Goal: Contribute content

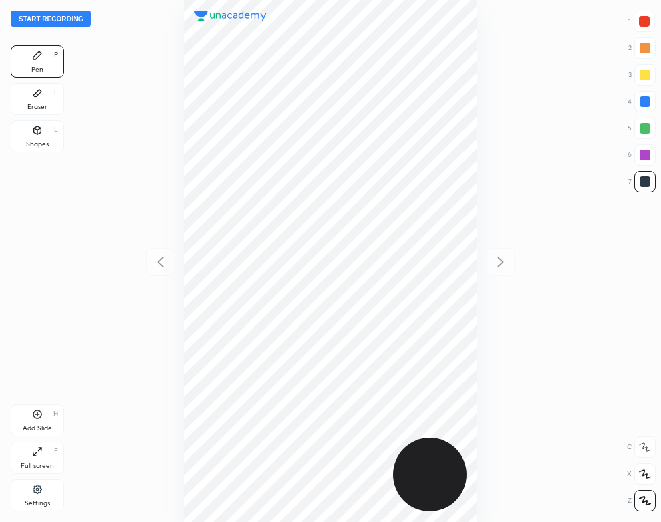
scroll to position [522, 447]
click at [72, 16] on button "Start recording" at bounding box center [51, 19] width 80 height 16
click at [477, 389] on div "01 : 34" at bounding box center [330, 261] width 447 height 522
click at [47, 412] on div "Add Slide H" at bounding box center [37, 420] width 53 height 32
click at [23, 86] on div "Eraser E" at bounding box center [37, 99] width 53 height 32
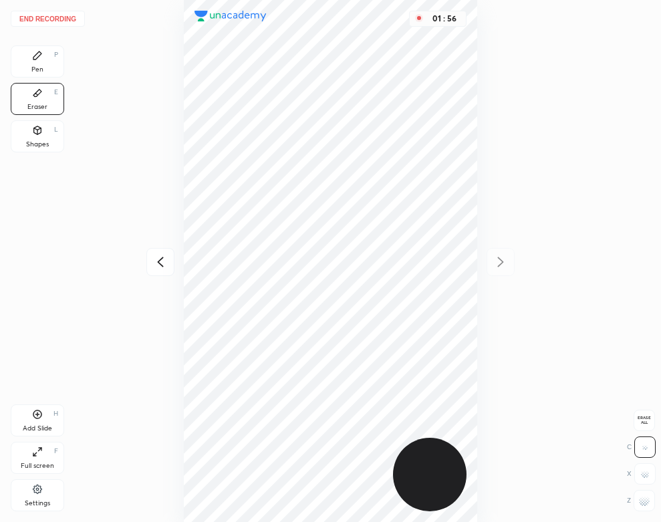
click at [42, 68] on div "Pen" at bounding box center [37, 69] width 12 height 7
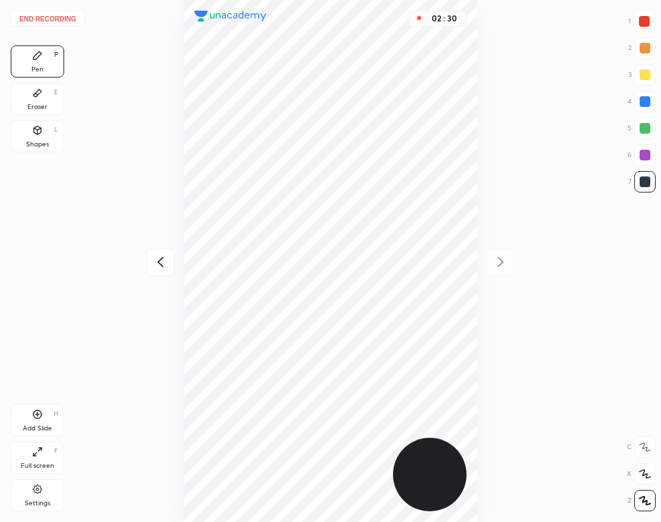
click at [47, 150] on div "Shapes L" at bounding box center [37, 136] width 53 height 32
click at [29, 63] on div "Pen P" at bounding box center [37, 61] width 53 height 32
click at [69, 15] on button "End recording" at bounding box center [48, 19] width 74 height 16
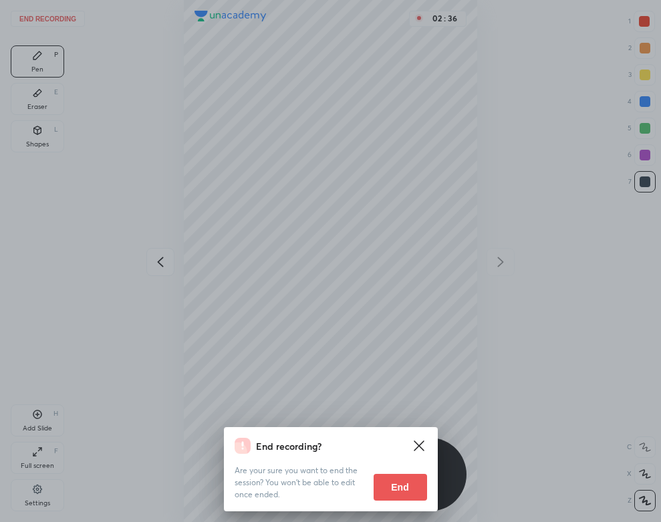
click at [400, 496] on button "End" at bounding box center [400, 487] width 53 height 27
